Goal: Task Accomplishment & Management: Complete application form

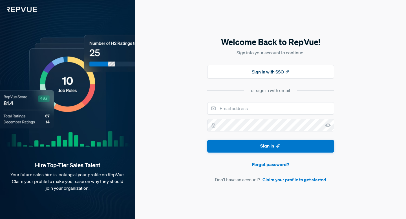
click at [371, 127] on div "Welcome Back to RepVue! Sign into your account to continue. Sign In with SSO or…" at bounding box center [270, 109] width 271 height 219
click at [266, 109] on input "email" at bounding box center [270, 108] width 127 height 12
click at [300, 72] on button "Sign In with SSO" at bounding box center [270, 72] width 127 height 14
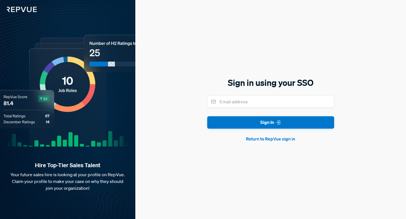
click at [306, 83] on h5 "Sign in using your SSO" at bounding box center [270, 83] width 127 height 12
copy h5 "SSO"
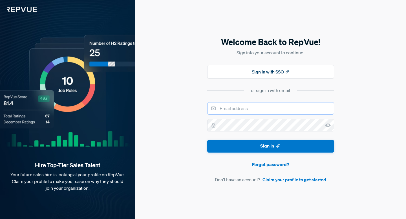
type input "[EMAIL_ADDRESS][DOMAIN_NAME]"
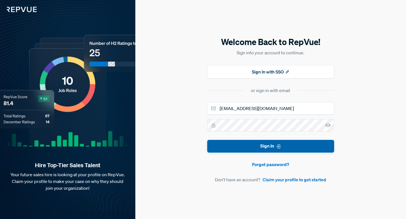
click at [259, 147] on button "Sign In" at bounding box center [270, 146] width 127 height 13
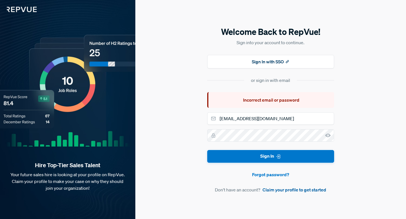
click at [290, 191] on link "Claim your profile to get started" at bounding box center [294, 190] width 64 height 7
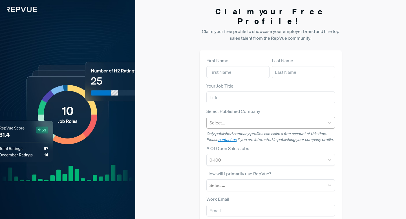
click at [286, 118] on div "Select..." at bounding box center [266, 123] width 118 height 10
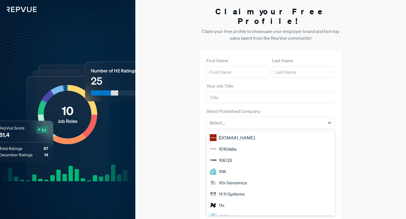
click at [364, 104] on div "Claim your Free Profile! Claim your free profile to showcase your employer bran…" at bounding box center [270, 142] width 271 height 284
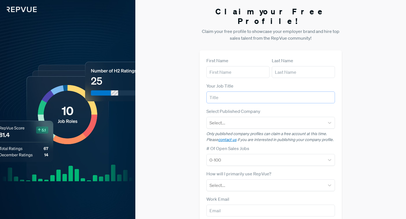
click at [254, 92] on input "text" at bounding box center [270, 98] width 129 height 12
click at [258, 119] on div at bounding box center [265, 123] width 112 height 8
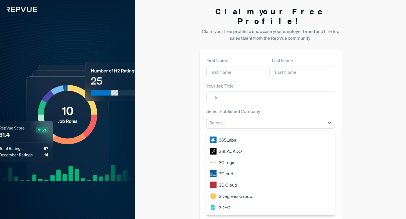
scroll to position [481, 0]
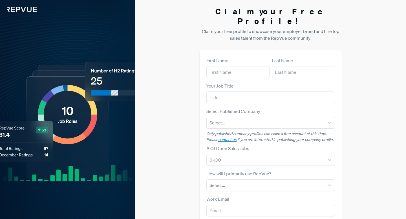
click at [359, 137] on div "Claim your Free Profile! Claim your free profile to showcase your employer bran…" at bounding box center [270, 142] width 271 height 284
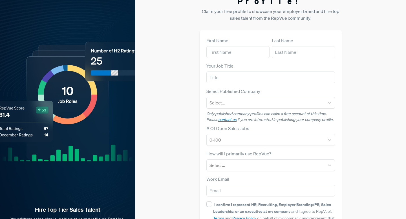
scroll to position [22, 0]
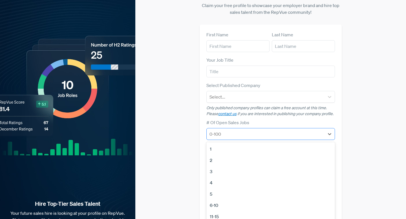
click at [323, 131] on form "First Name Last Name Your Job Title Select Published Company Select... Only pub…" at bounding box center [270, 137] width 129 height 213
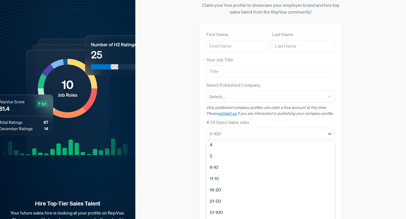
scroll to position [53, 0]
click at [388, 135] on div "Claim your Free Profile! Claim your free profile to showcase your employer bran…" at bounding box center [270, 116] width 271 height 284
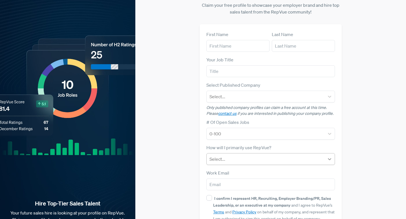
scroll to position [55, 0]
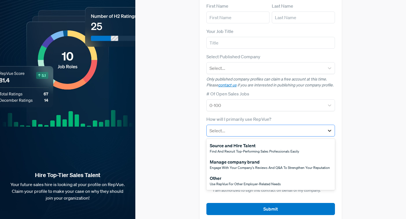
click at [327, 128] on icon at bounding box center [330, 131] width 6 height 6
click at [277, 182] on span "Use RepVue for other employer-related needs" at bounding box center [245, 184] width 71 height 5
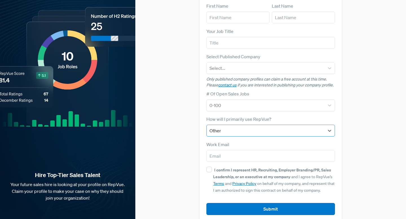
scroll to position [0, 0]
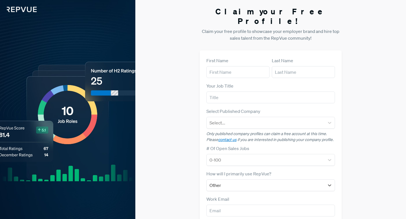
click at [34, 9] on img at bounding box center [18, 6] width 37 height 12
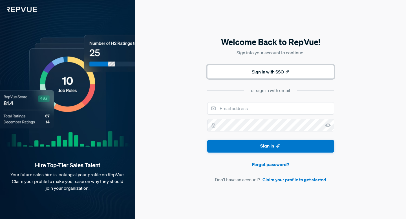
click at [261, 74] on button "Sign In with SSO" at bounding box center [270, 72] width 127 height 14
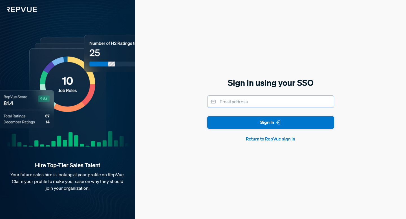
click at [269, 102] on input "email" at bounding box center [270, 102] width 127 height 12
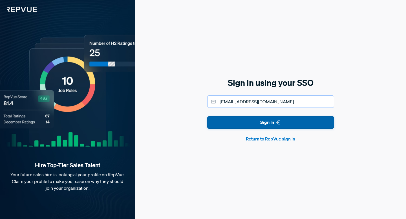
type input "[EMAIL_ADDRESS][DOMAIN_NAME]"
click at [271, 124] on button "Sign In" at bounding box center [270, 122] width 127 height 13
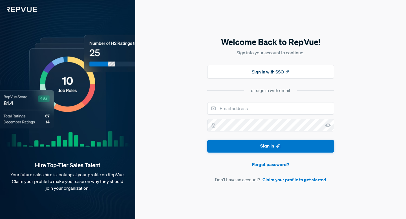
click at [321, 94] on div "Welcome Back to RepVue! Sign into your account to continue. Sign In with SSO or…" at bounding box center [270, 109] width 127 height 147
click at [276, 91] on div "or sign in with email" at bounding box center [270, 90] width 39 height 7
